Goal: Check status: Check status

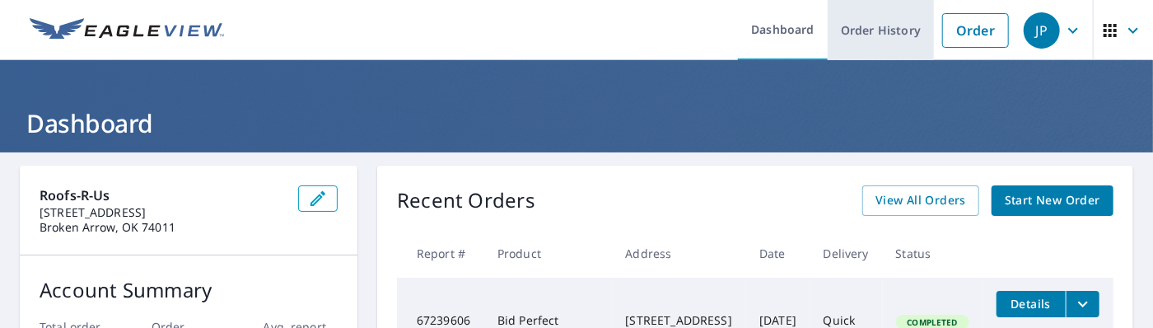
click at [860, 28] on link "Order History" at bounding box center [880, 30] width 106 height 60
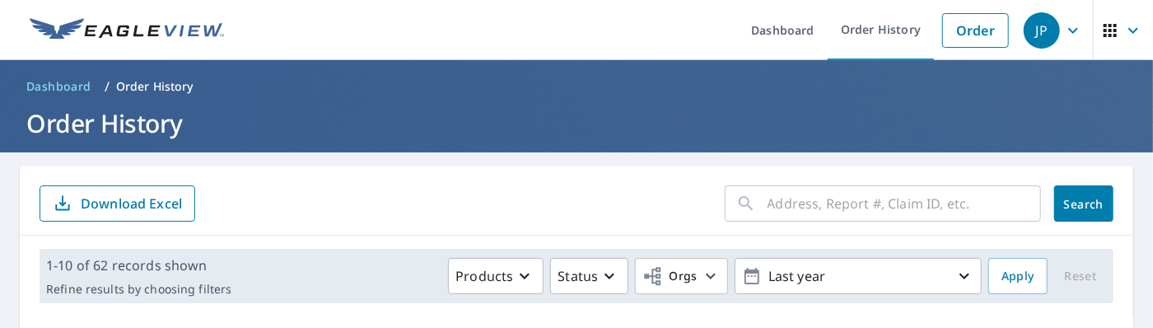
click at [823, 191] on input "text" at bounding box center [903, 203] width 273 height 46
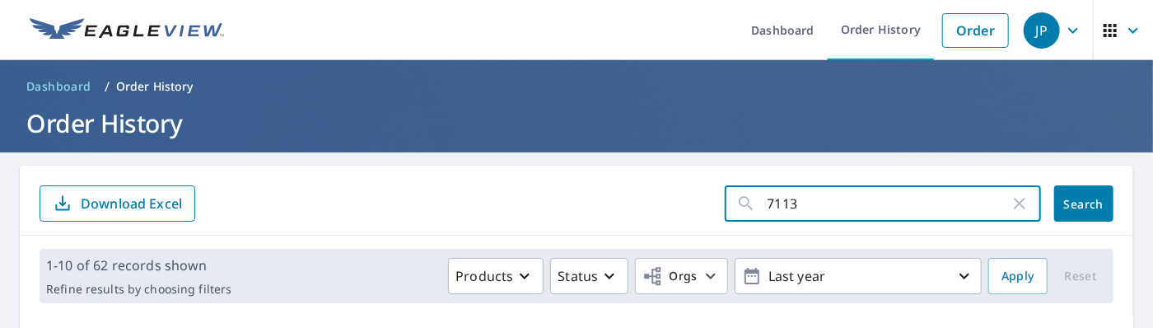
type input "7113"
click at [1067, 205] on span "Search" at bounding box center [1083, 204] width 33 height 16
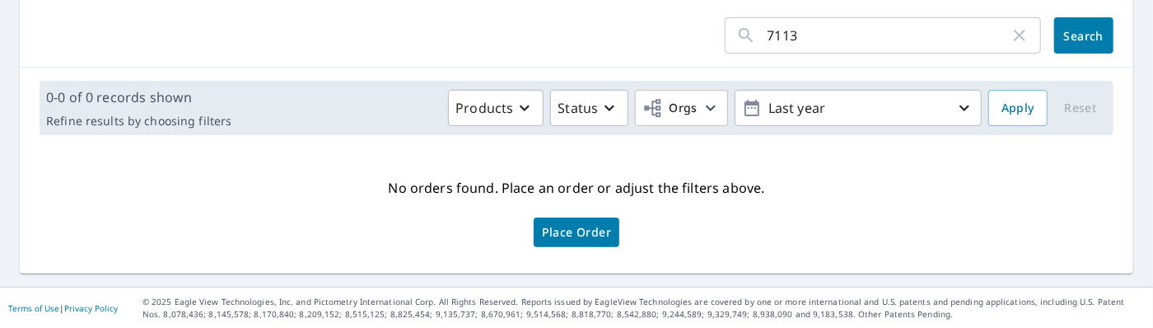
scroll to position [3, 0]
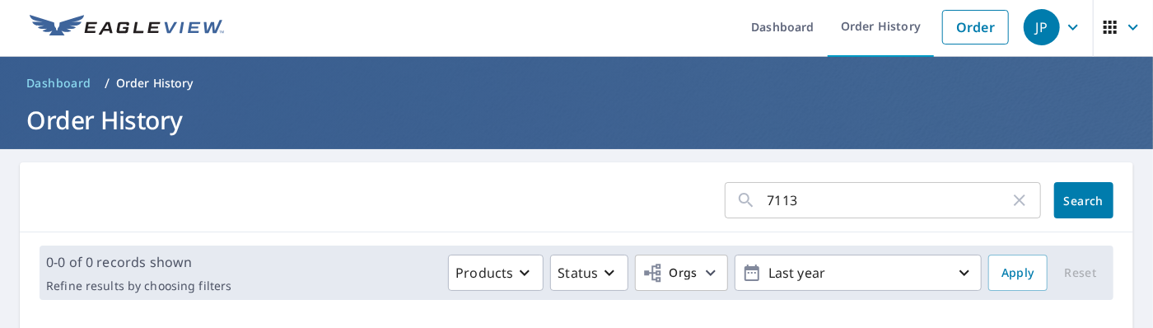
click at [844, 196] on input "7113" at bounding box center [888, 200] width 242 height 46
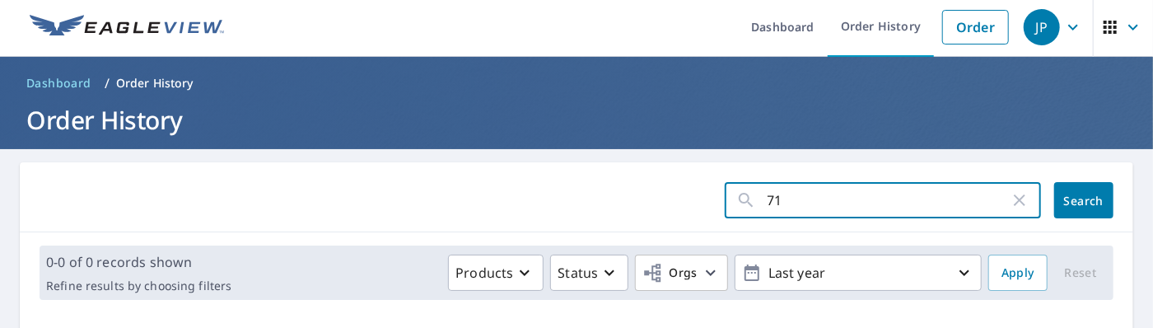
type input "7"
